Goal: Navigation & Orientation: Find specific page/section

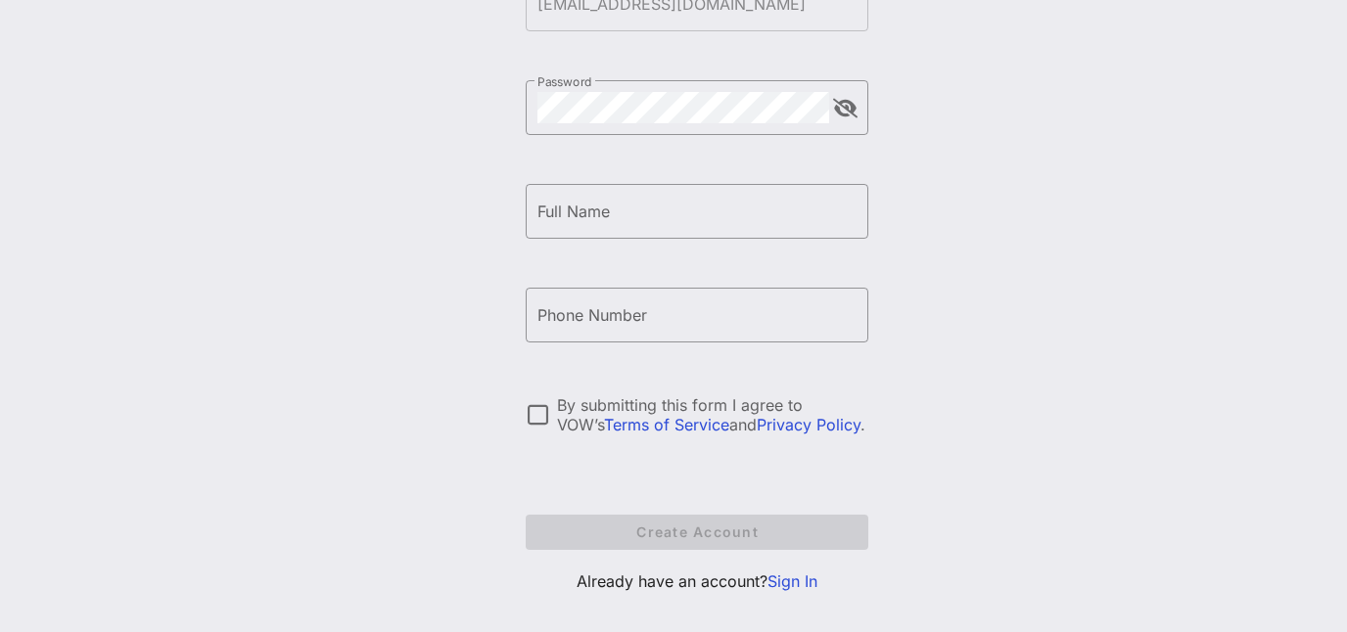
click at [791, 586] on link "Sign In" at bounding box center [792, 582] width 50 height 20
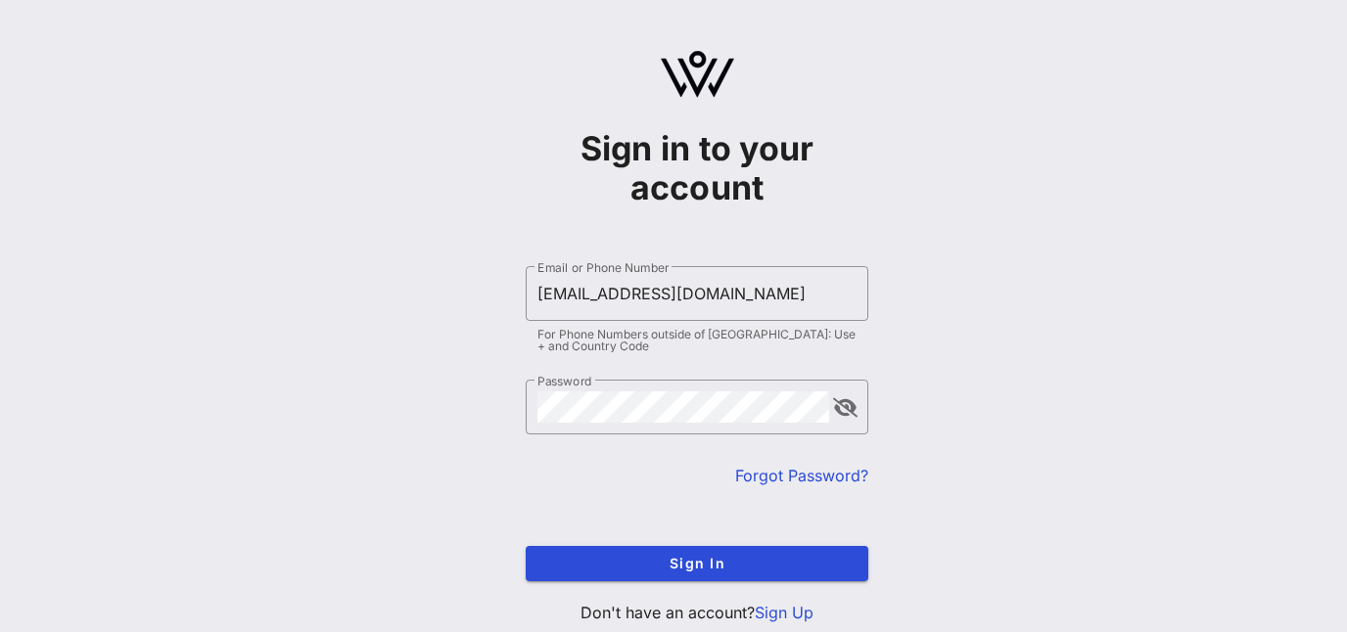
click at [848, 411] on button "append icon" at bounding box center [845, 408] width 24 height 20
click at [715, 561] on span "Sign In" at bounding box center [696, 563] width 311 height 17
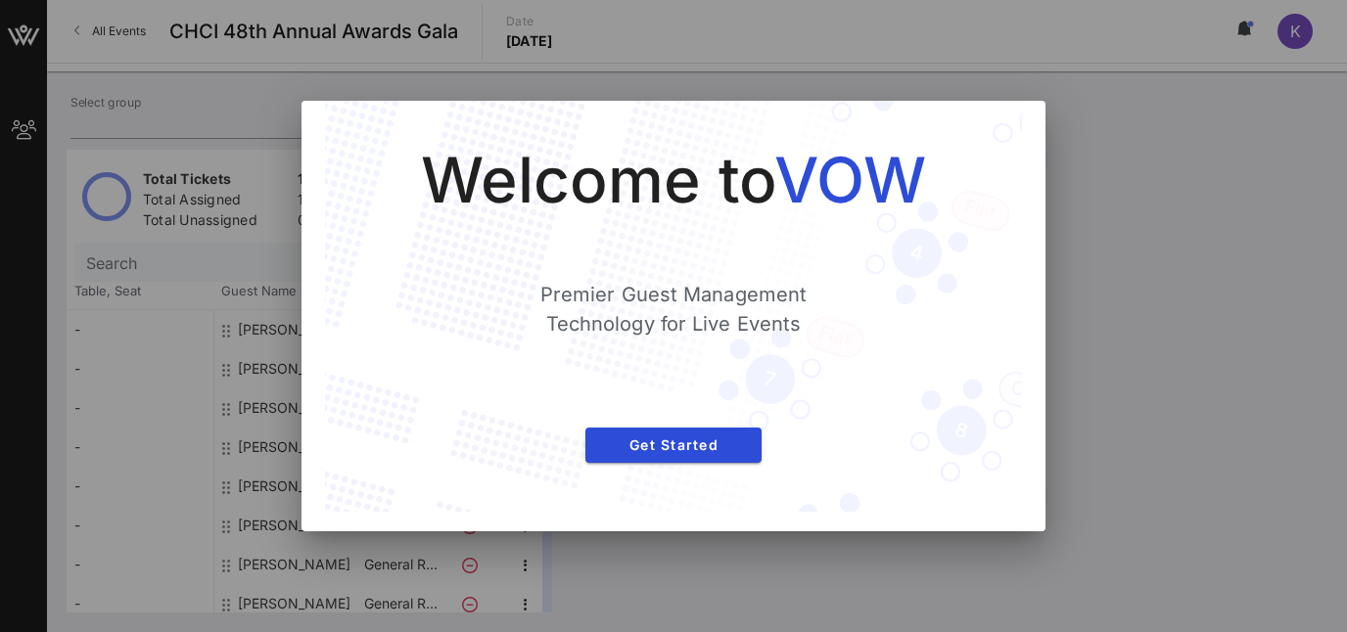
type input "FHLBanks (FHLBanks) [[PERSON_NAME], [EMAIL_ADDRESS][DOMAIN_NAME]]"
click at [721, 440] on span "Get Started" at bounding box center [673, 445] width 145 height 17
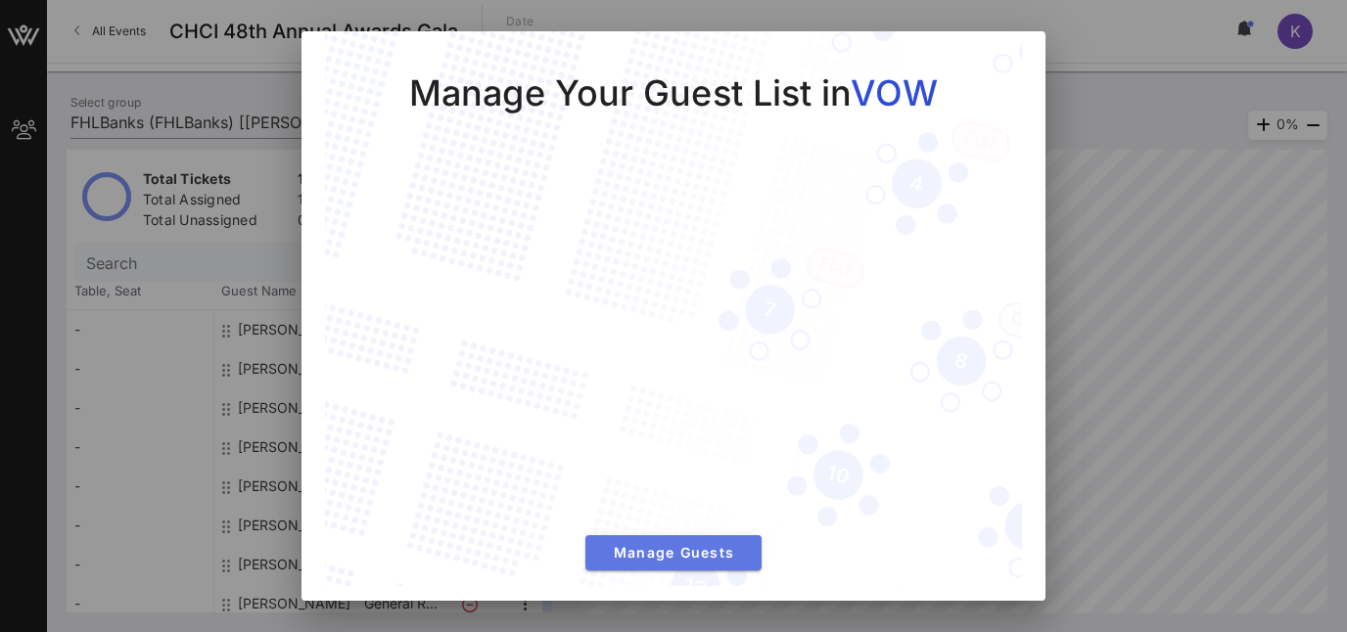
click at [719, 554] on span "Manage Guests" at bounding box center [673, 552] width 145 height 17
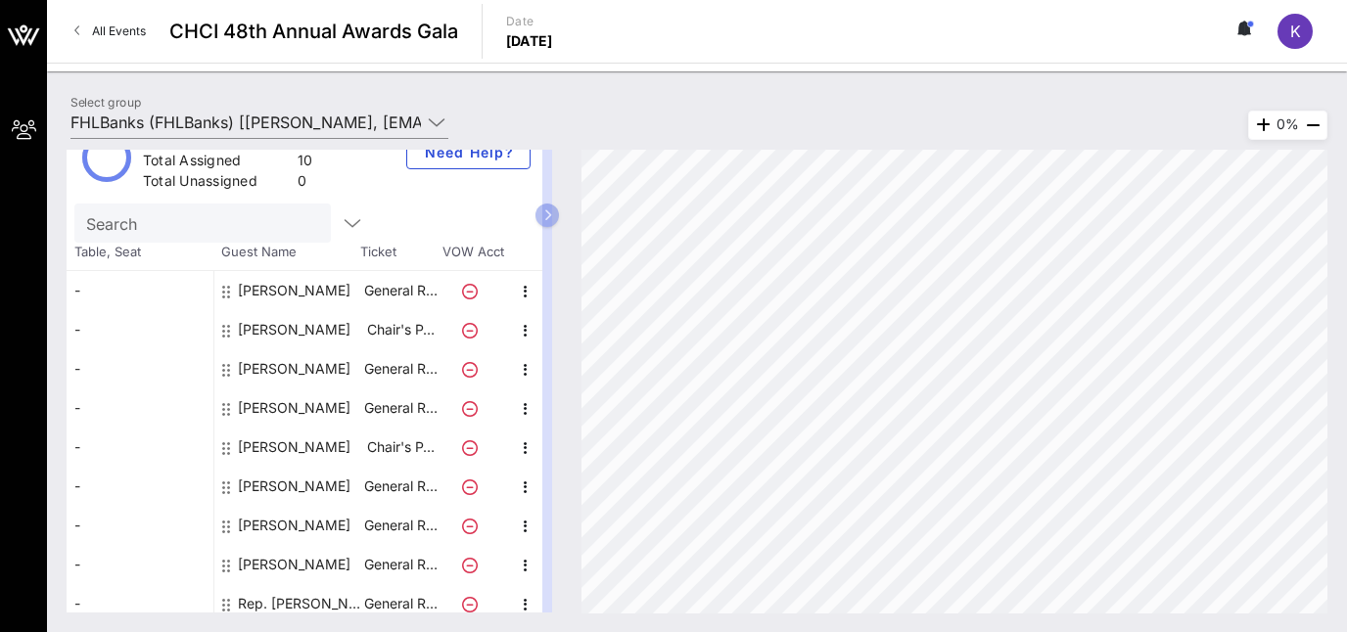
scroll to position [57, 0]
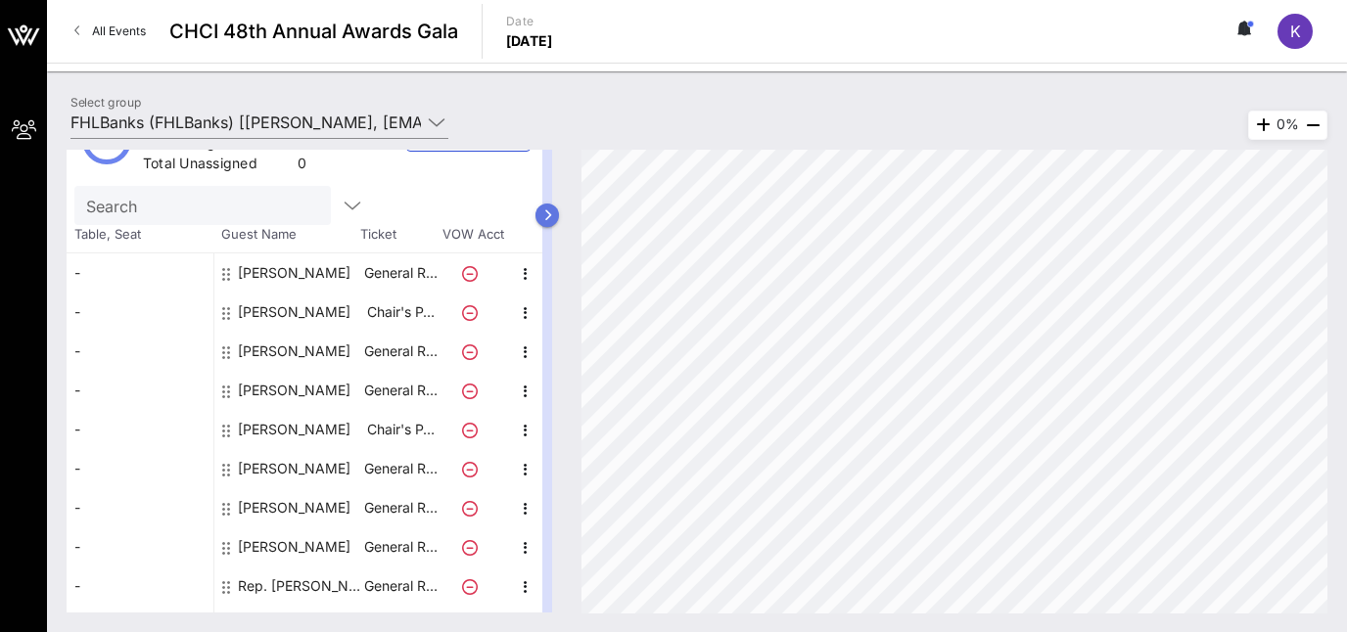
click at [549, 210] on icon "button" at bounding box center [547, 215] width 9 height 12
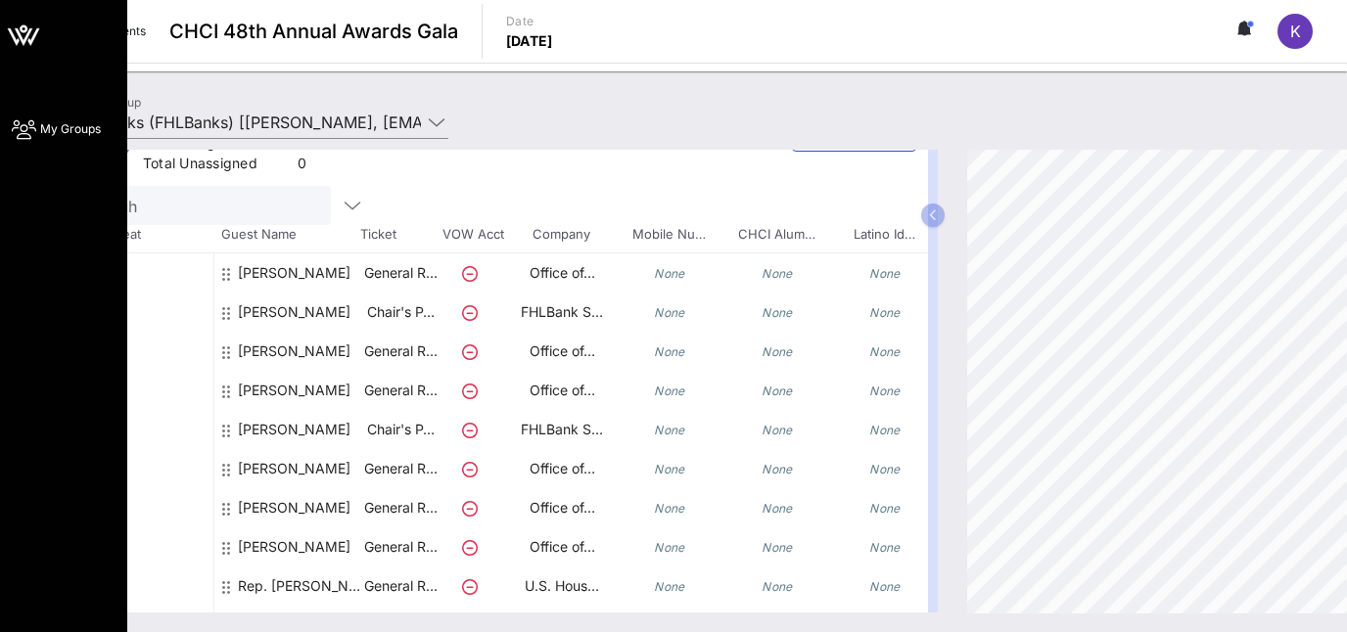
click at [69, 133] on span "My Groups" at bounding box center [70, 129] width 61 height 18
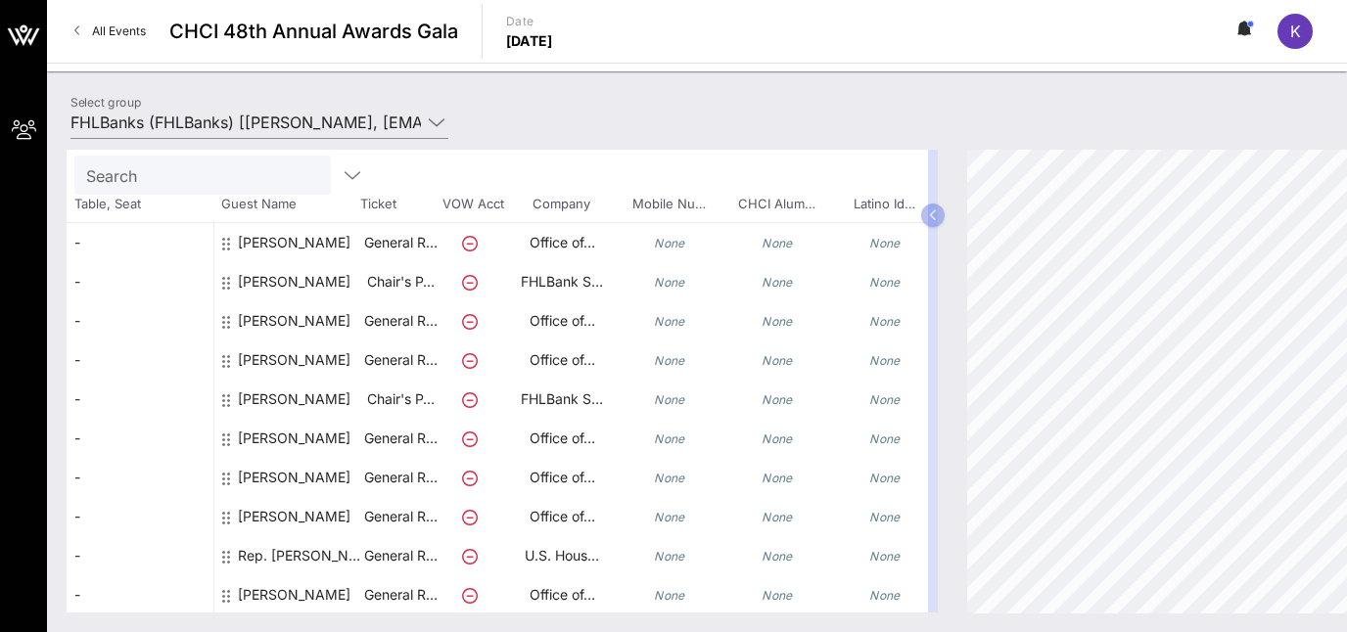
scroll to position [0, 0]
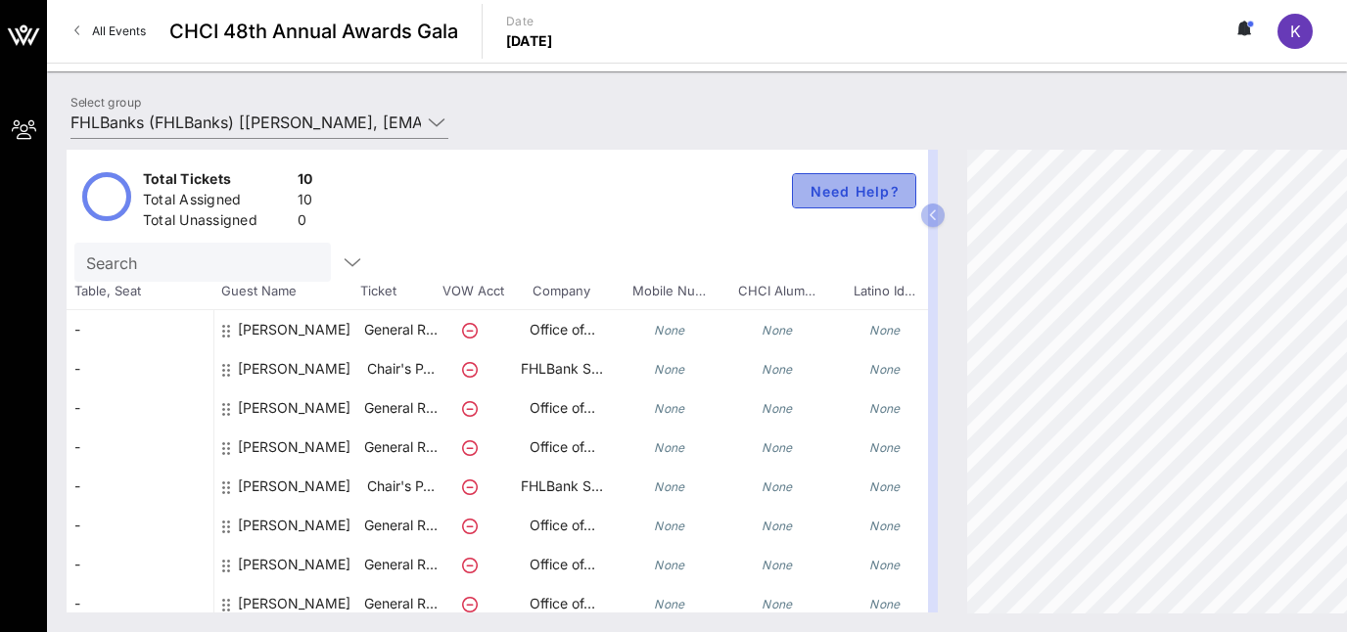
click at [841, 186] on span "Need Help?" at bounding box center [854, 191] width 91 height 17
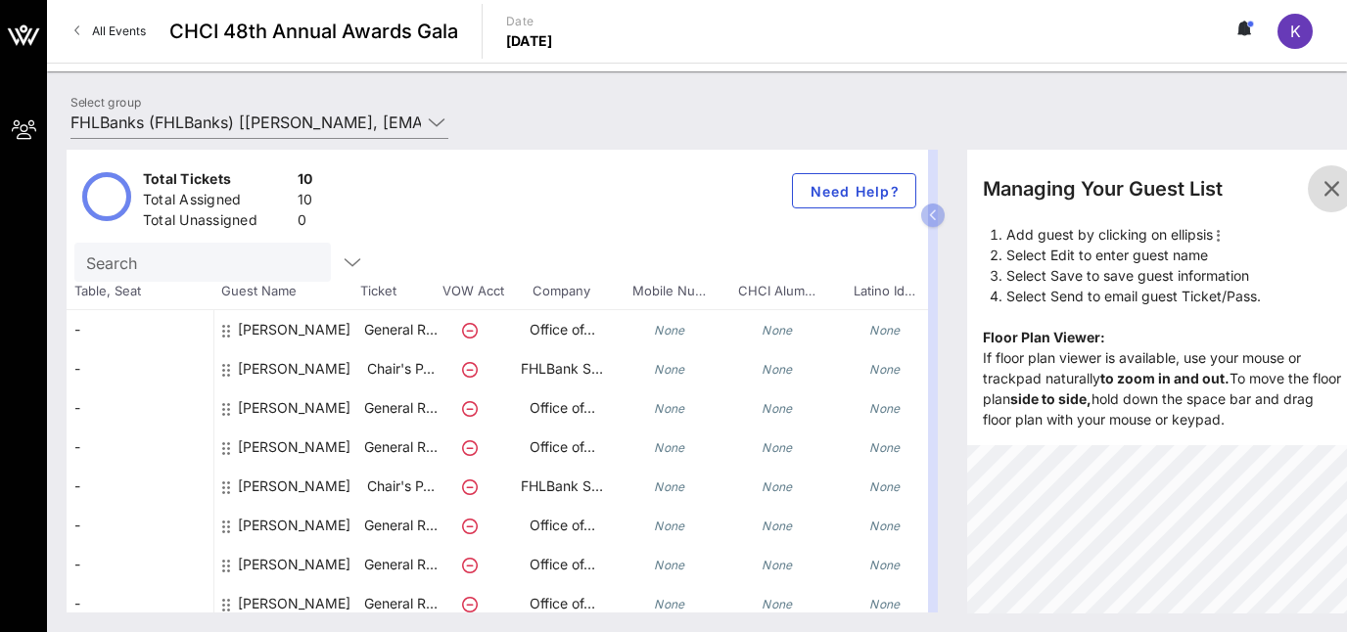
click at [1334, 184] on icon "button" at bounding box center [1331, 188] width 23 height 23
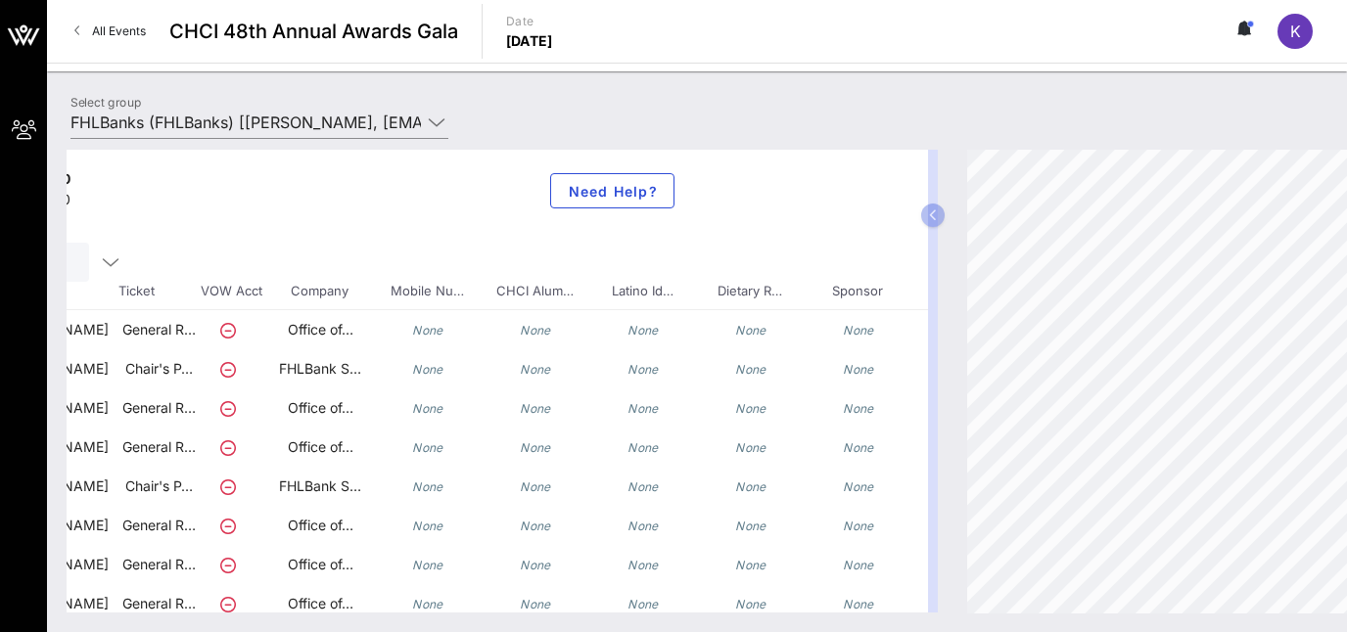
scroll to position [0, 259]
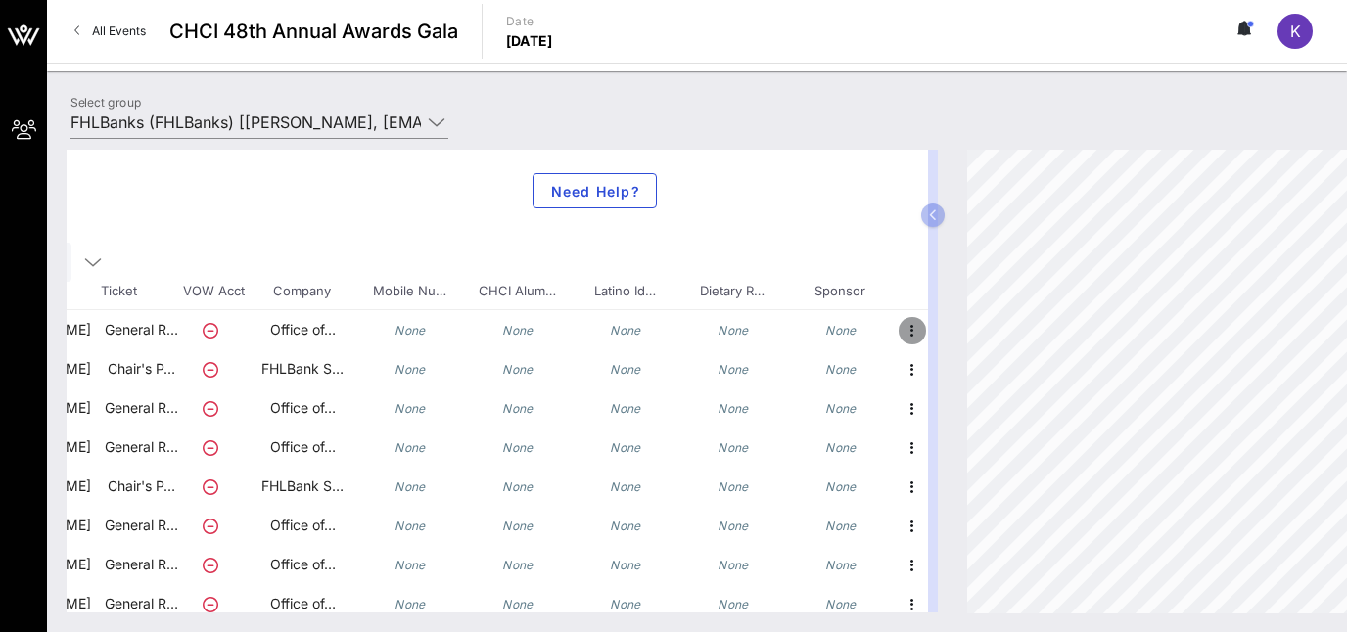
click at [907, 321] on icon "button" at bounding box center [912, 330] width 23 height 23
click at [971, 374] on div "Delete" at bounding box center [960, 375] width 39 height 16
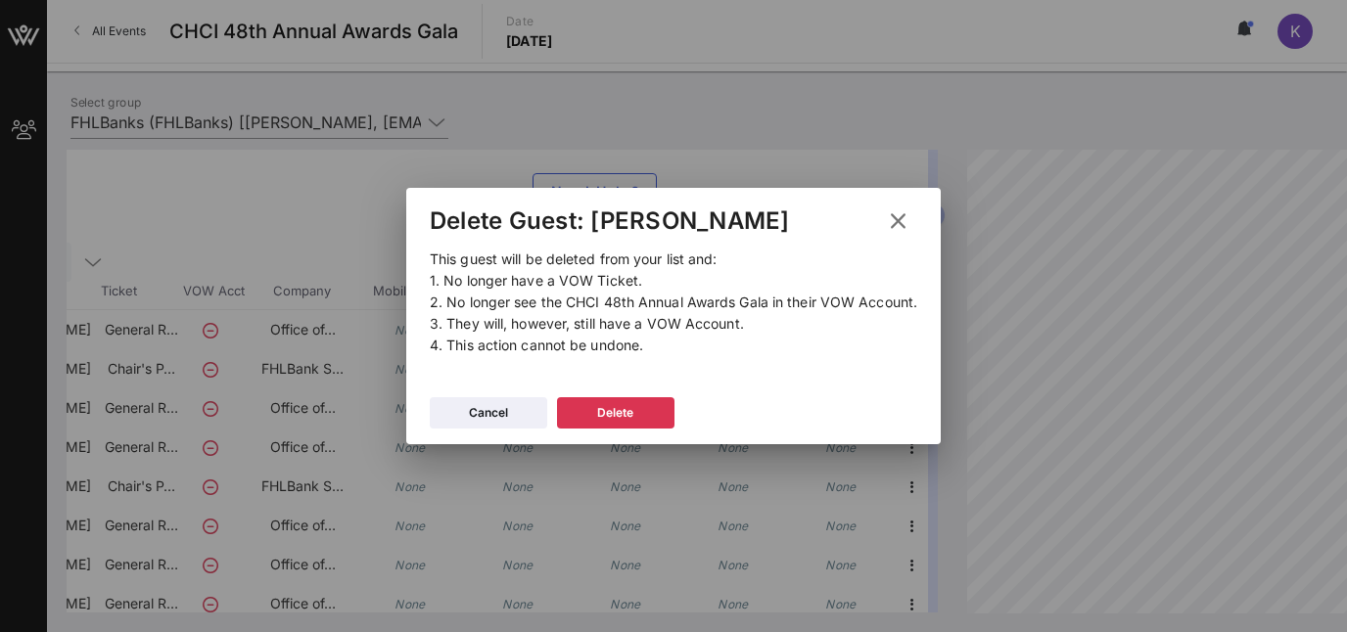
click at [895, 219] on icon at bounding box center [898, 221] width 35 height 35
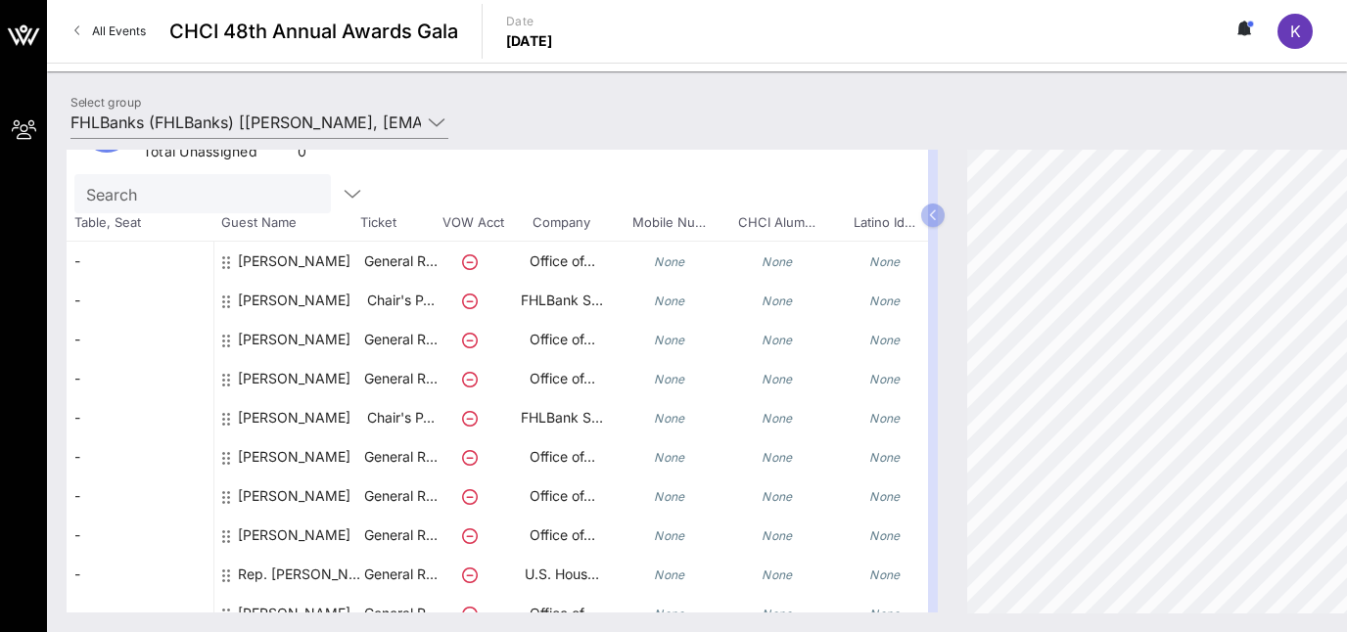
scroll to position [87, 0]
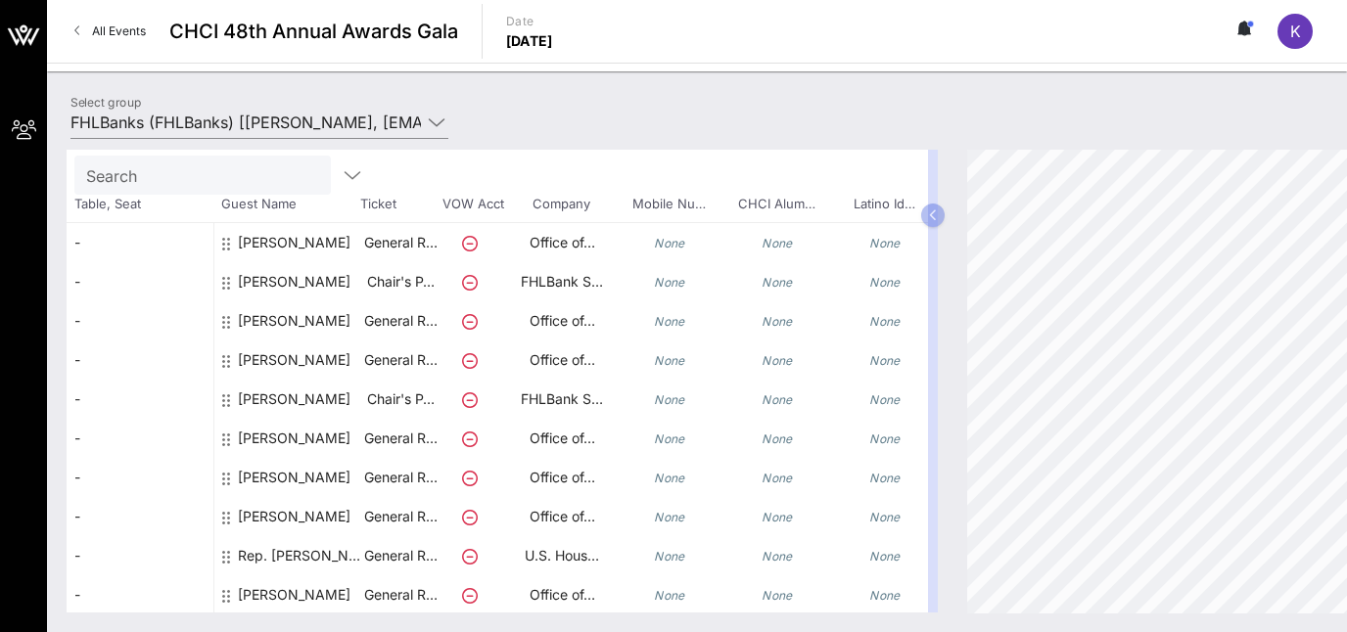
click at [91, 237] on div "-" at bounding box center [140, 242] width 147 height 39
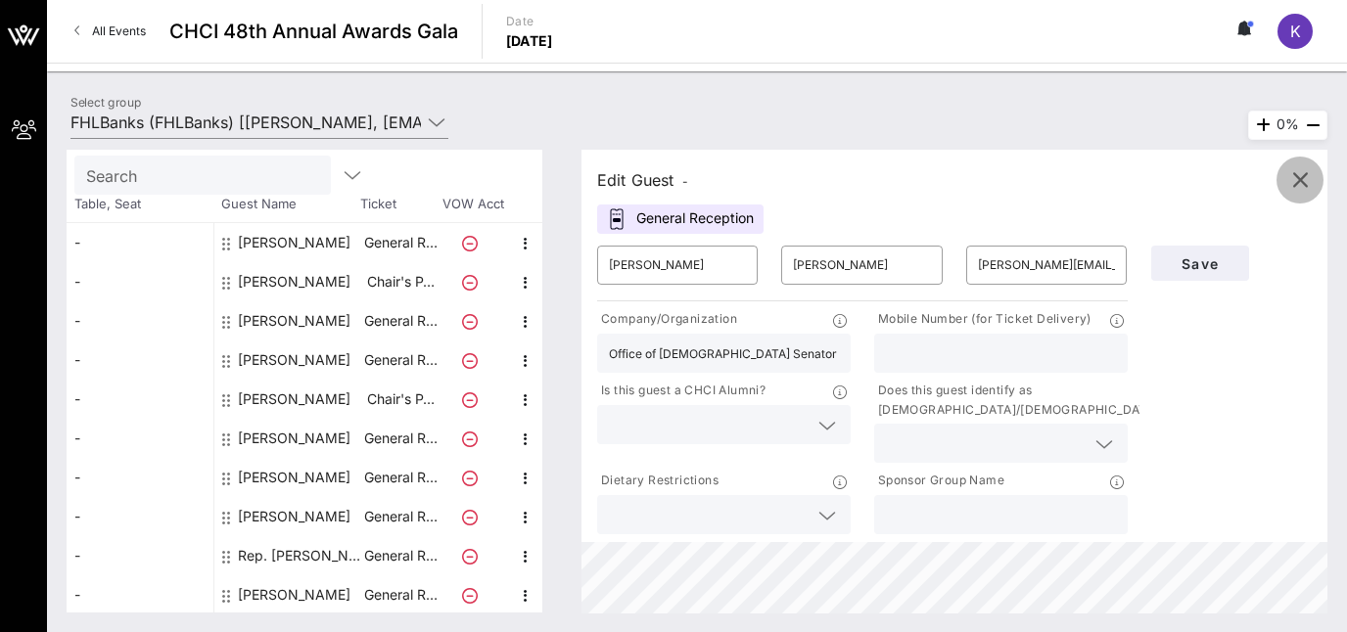
click at [1294, 176] on icon "button" at bounding box center [1299, 179] width 23 height 23
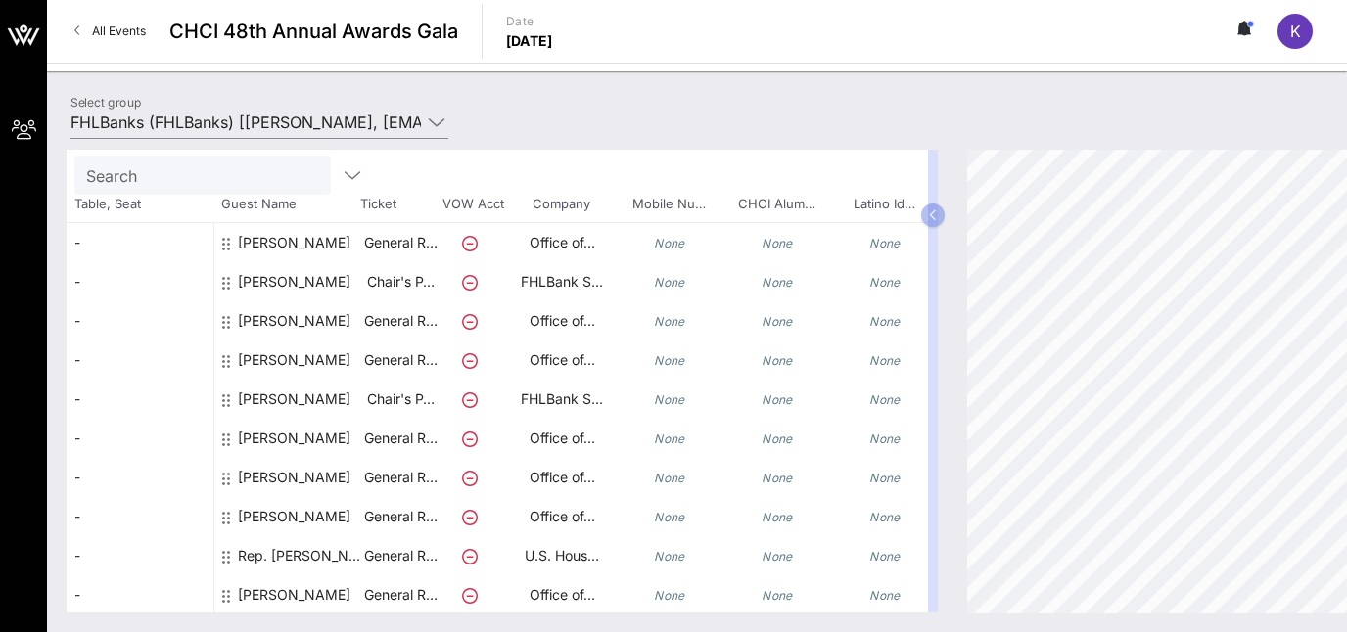
click at [109, 27] on span "All Events" at bounding box center [119, 30] width 54 height 15
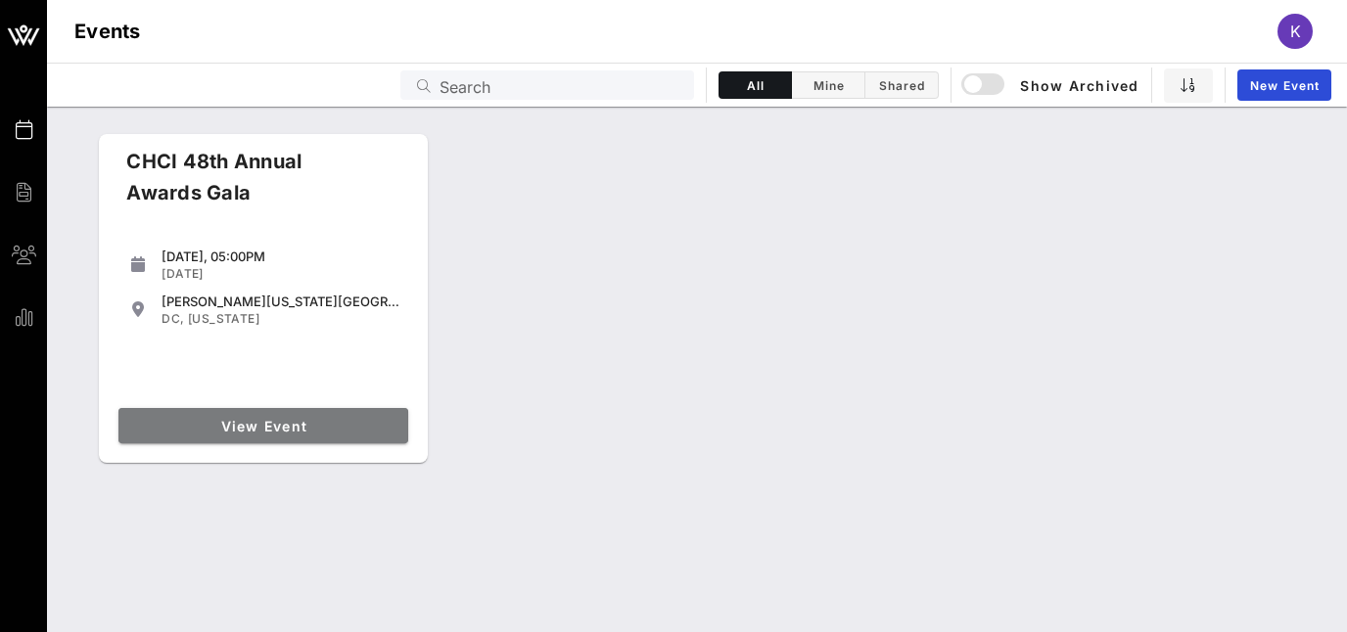
click at [332, 422] on span "View Event" at bounding box center [263, 426] width 274 height 17
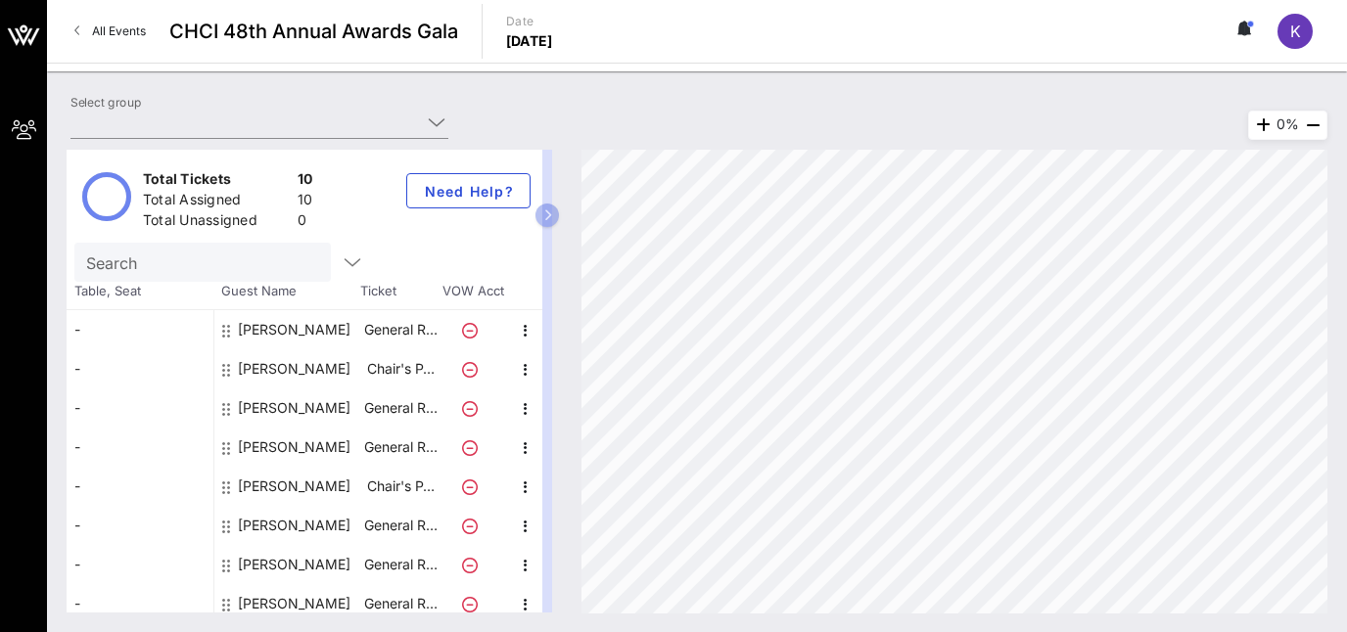
type input "FHLBanks (FHLBanks) [[PERSON_NAME], [EMAIL_ADDRESS][DOMAIN_NAME]]"
click at [547, 211] on icon "button" at bounding box center [547, 215] width 9 height 12
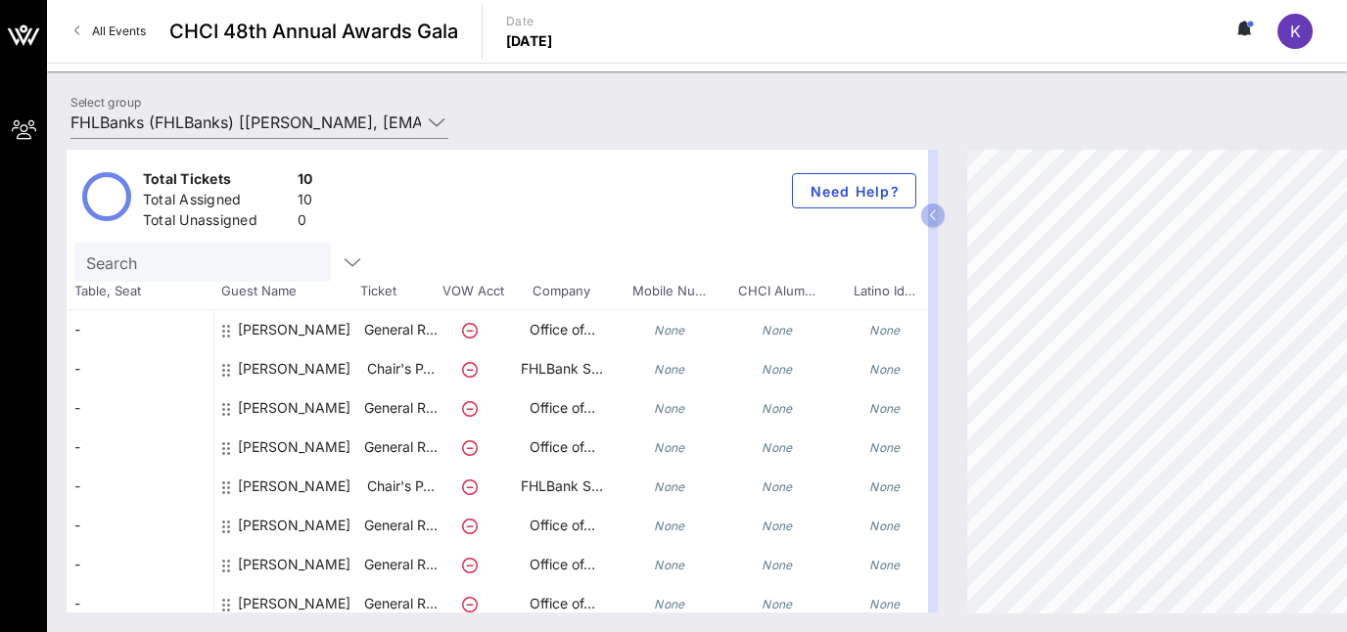
click at [1250, 26] on circle at bounding box center [1250, 24] width 6 height 6
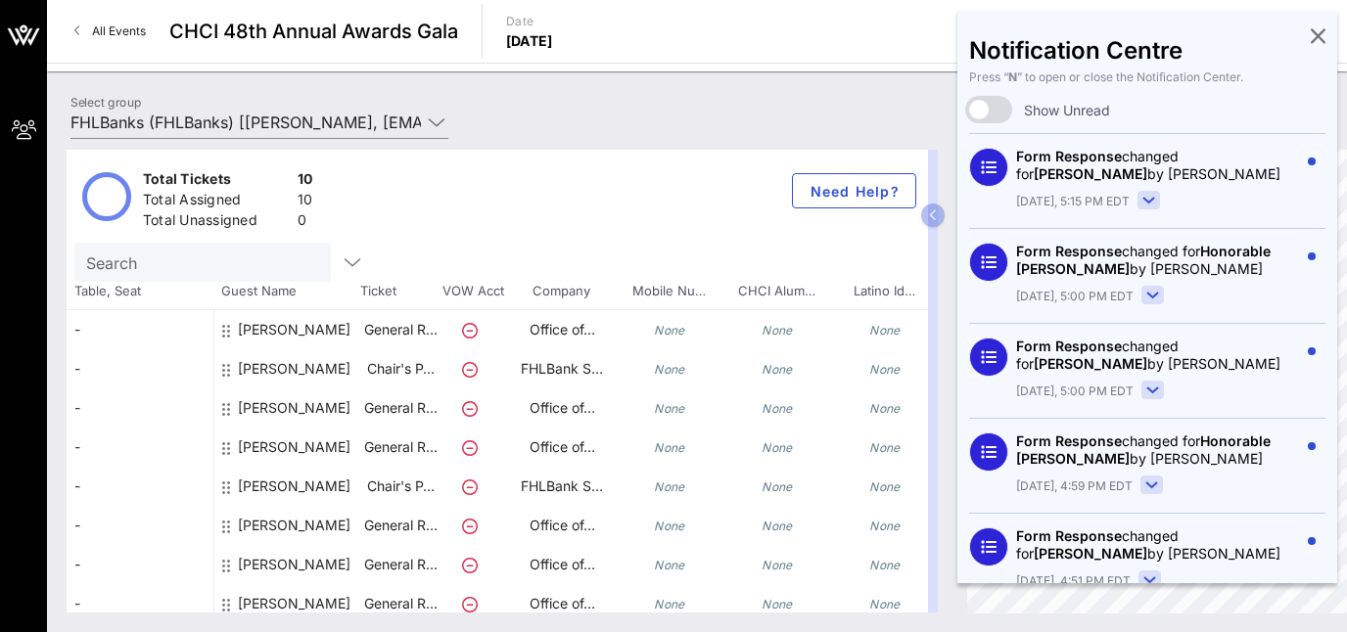
click at [1309, 35] on div "Notification Centre Press “ N ” to open or close the Notification Center. Show …" at bounding box center [1147, 297] width 380 height 574
click at [1320, 36] on icon at bounding box center [1318, 35] width 15 height 4
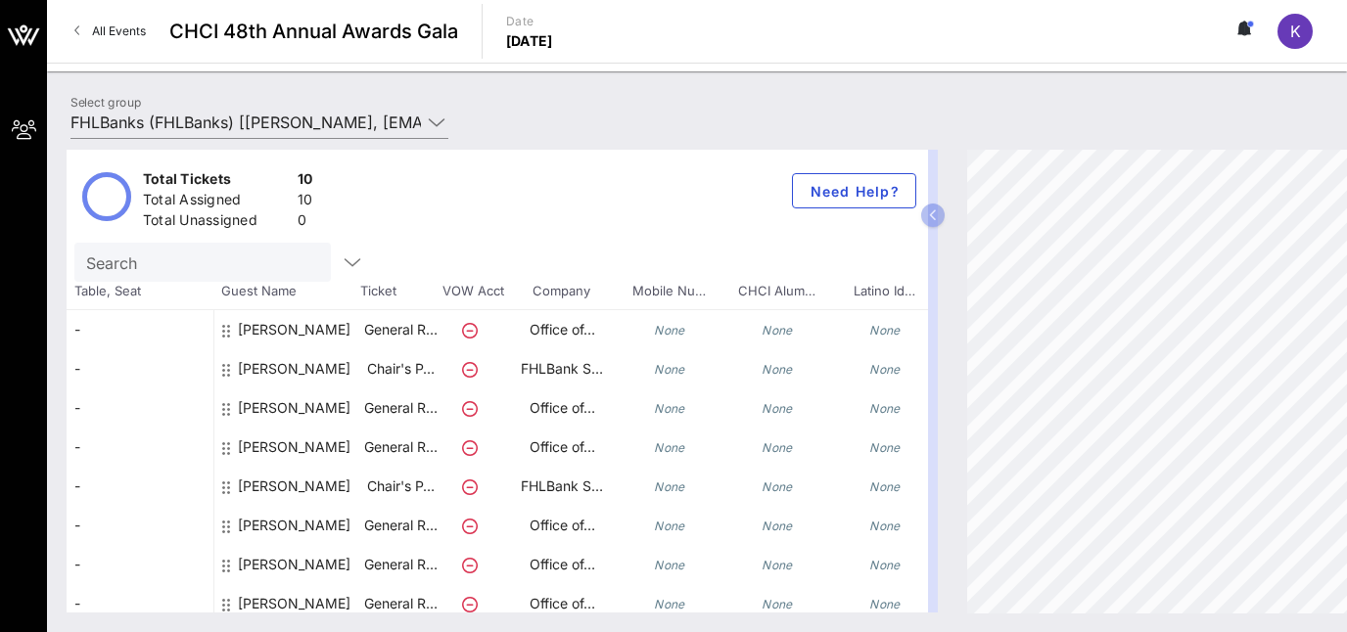
click at [1299, 34] on span "K" at bounding box center [1295, 32] width 11 height 20
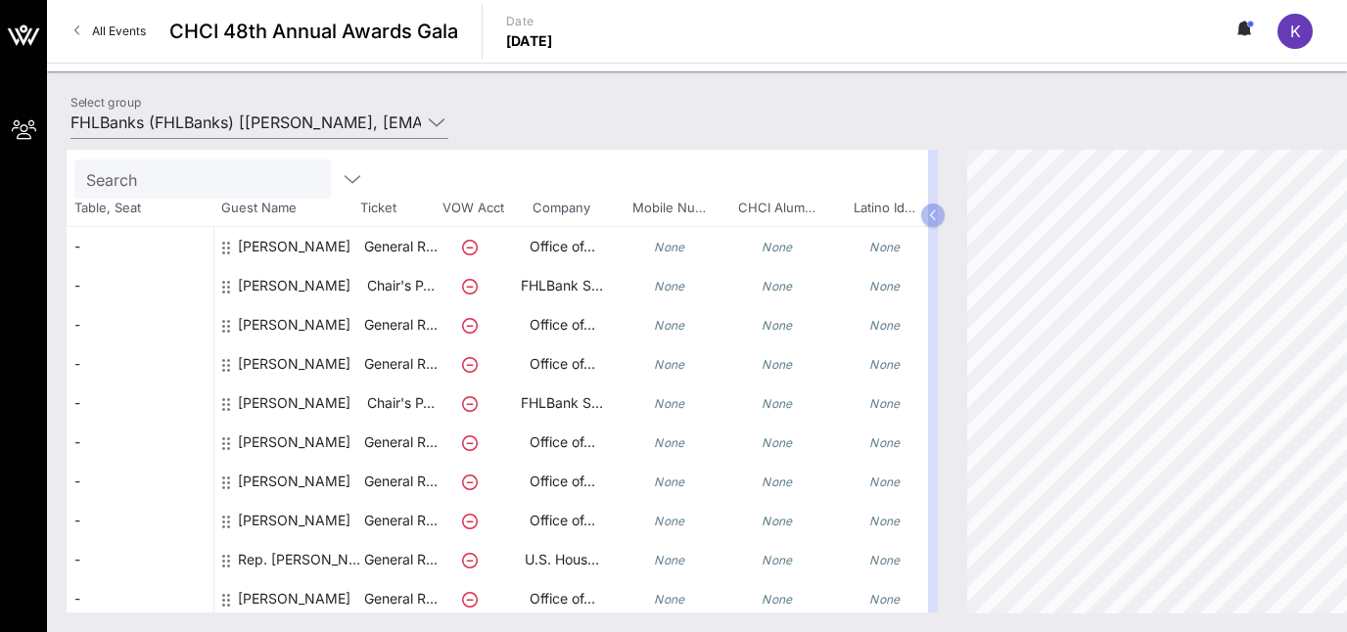
scroll to position [87, 0]
